Goal: Information Seeking & Learning: Understand process/instructions

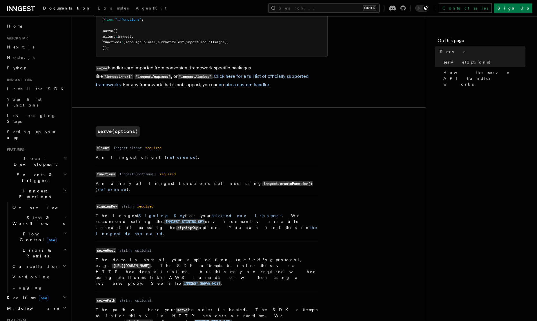
scroll to position [121, 0]
click at [253, 159] on p "An Inngest client ( reference )." at bounding box center [207, 157] width 223 height 6
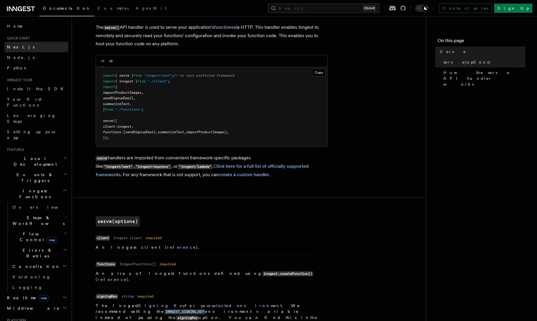
scroll to position [30, 0]
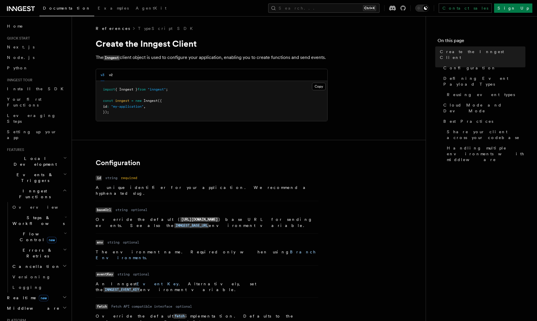
click at [115, 81] on div "v3 v2" at bounding box center [211, 75] width 231 height 12
click at [111, 81] on button "v2" at bounding box center [111, 75] width 4 height 12
click at [102, 81] on button "v3" at bounding box center [103, 75] width 4 height 12
click at [111, 81] on button "v2" at bounding box center [111, 75] width 4 height 12
click at [102, 81] on button "v3" at bounding box center [103, 75] width 4 height 12
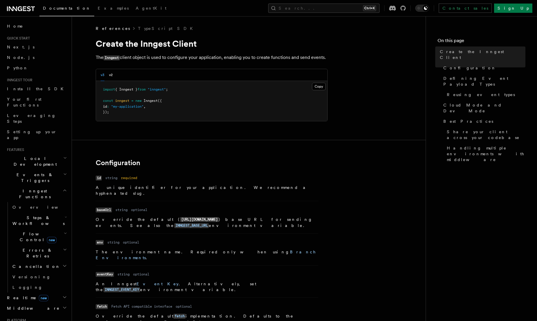
click at [302, 220] on p "Override the default ( [URL][DOMAIN_NAME] ) base URL for sending events. See al…" at bounding box center [207, 222] width 223 height 12
